Goal: Task Accomplishment & Management: Use online tool/utility

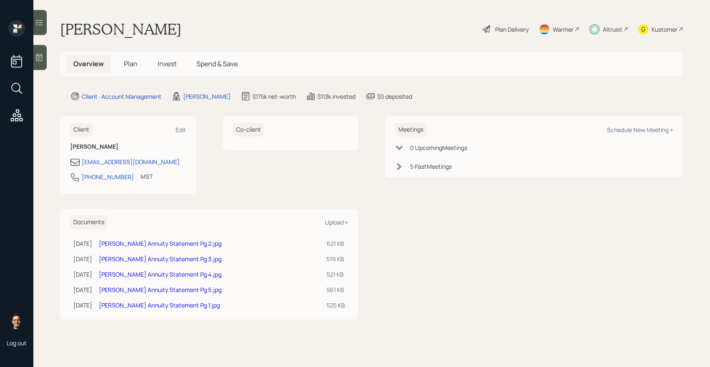
click at [508, 32] on div "Plan Delivery" at bounding box center [511, 29] width 33 height 9
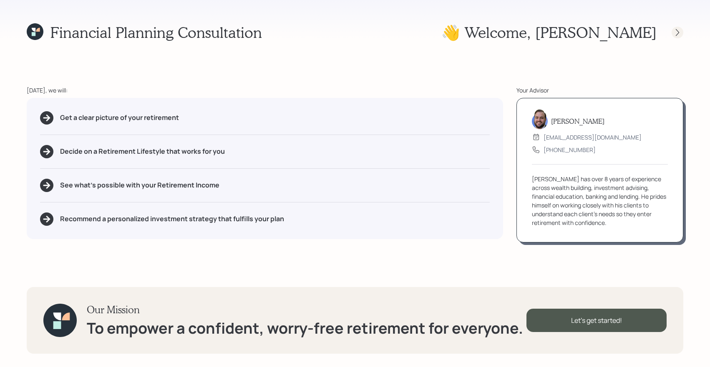
click at [680, 33] on icon at bounding box center [677, 32] width 8 height 8
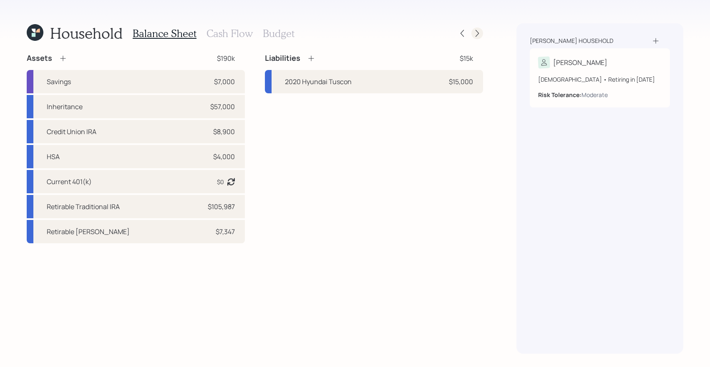
click at [477, 35] on icon at bounding box center [476, 33] width 3 height 7
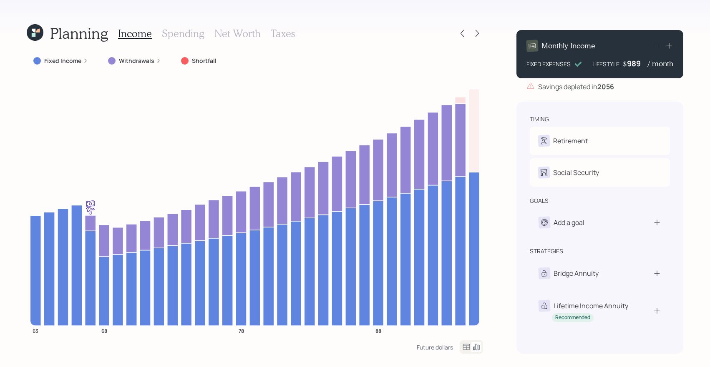
click at [289, 35] on h3 "Taxes" at bounding box center [283, 34] width 24 height 12
